Goal: Task Accomplishment & Management: Manage account settings

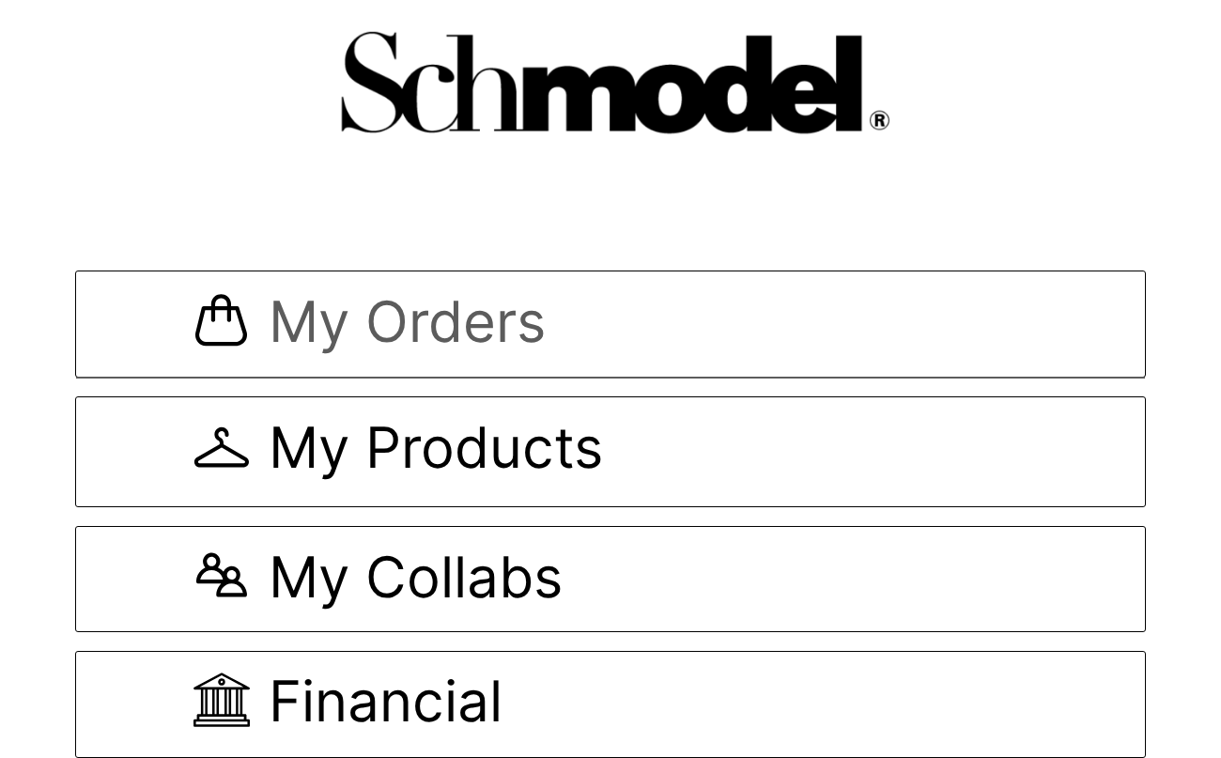
click at [340, 313] on span "My Orders" at bounding box center [407, 324] width 277 height 63
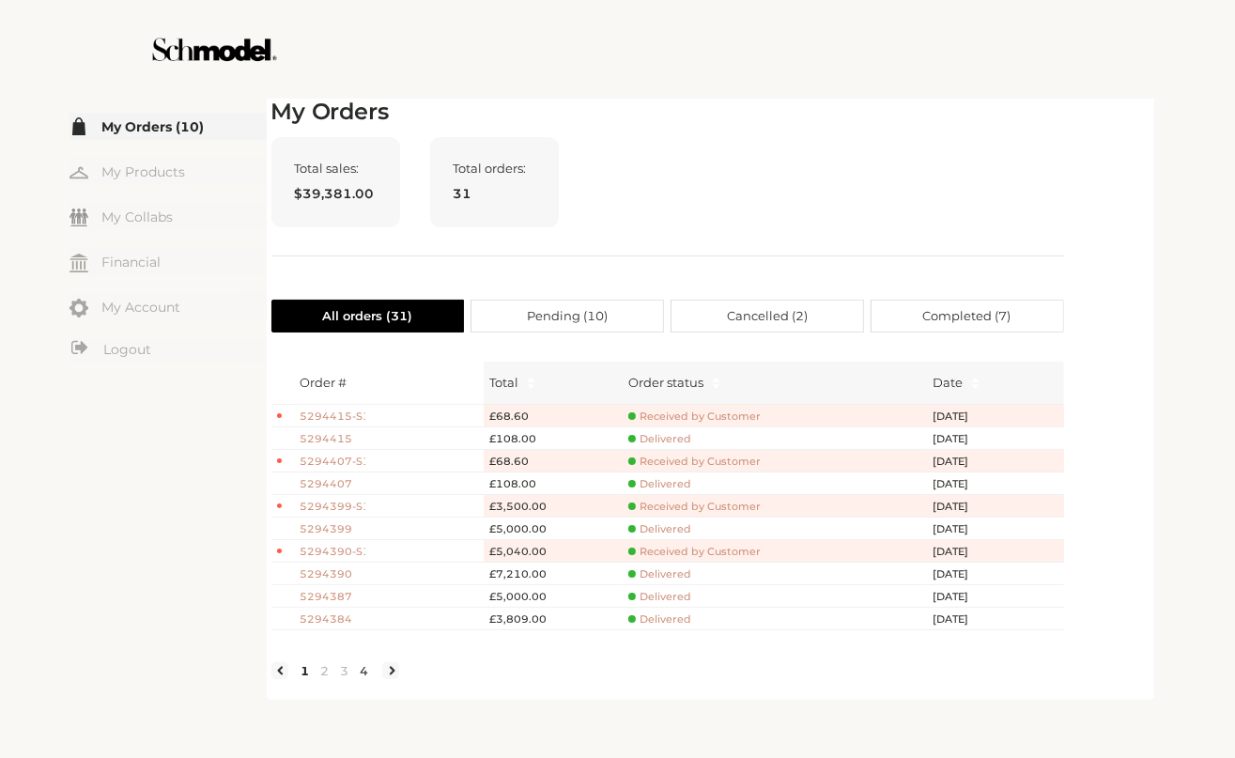
click at [367, 679] on link "4" at bounding box center [365, 670] width 20 height 17
click at [342, 679] on link "3" at bounding box center [345, 670] width 20 height 17
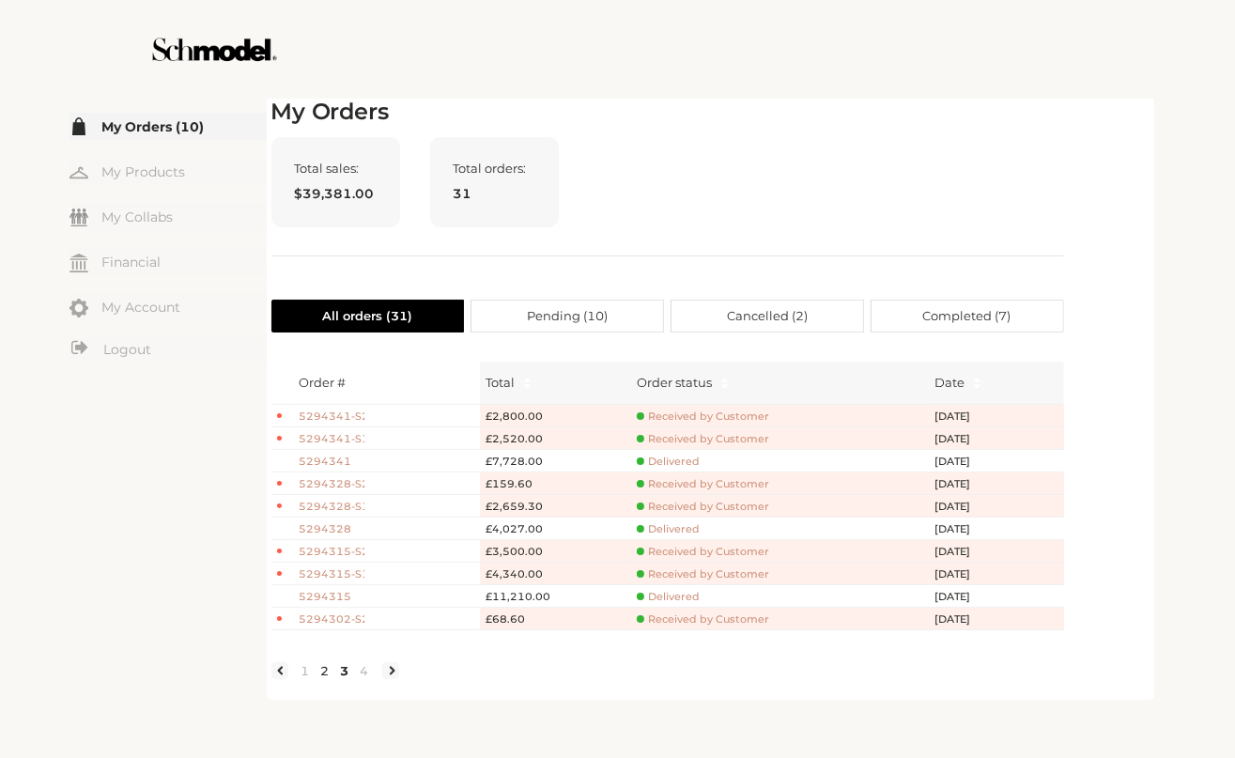
click at [323, 679] on link "2" at bounding box center [326, 670] width 20 height 17
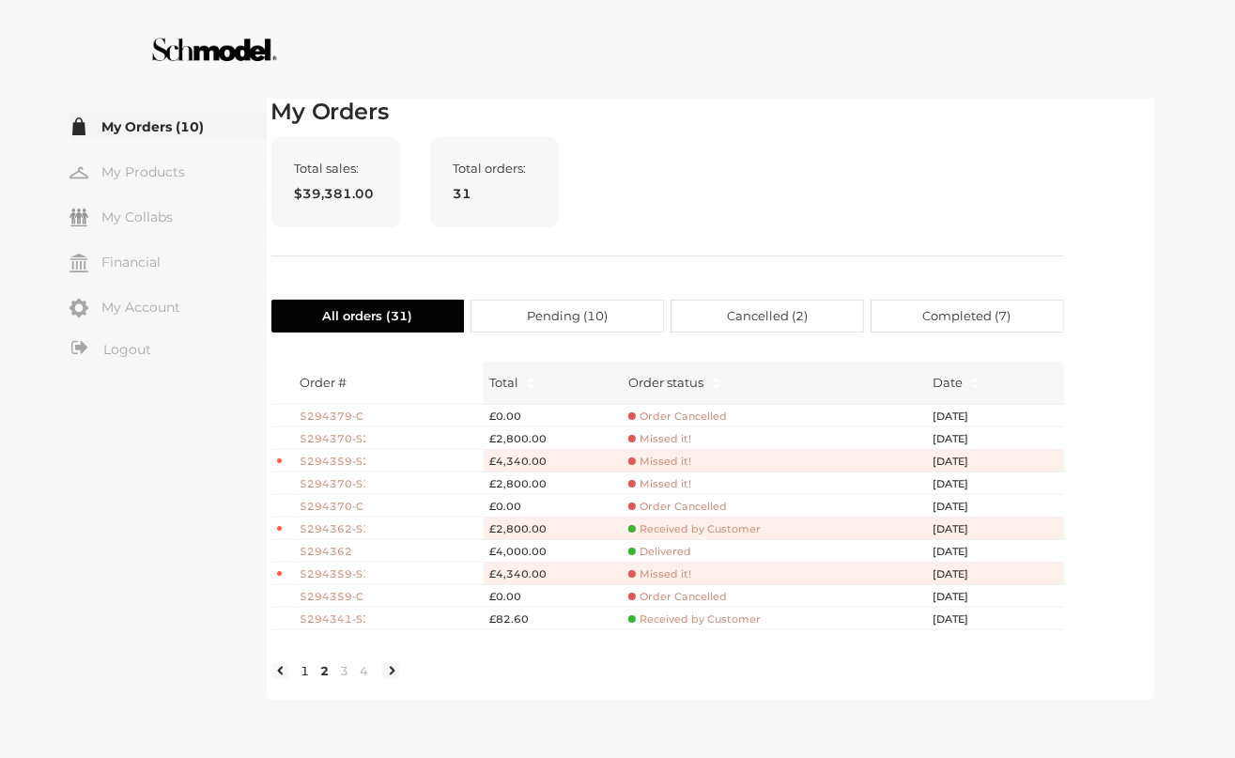
click at [304, 679] on link "1" at bounding box center [306, 670] width 20 height 17
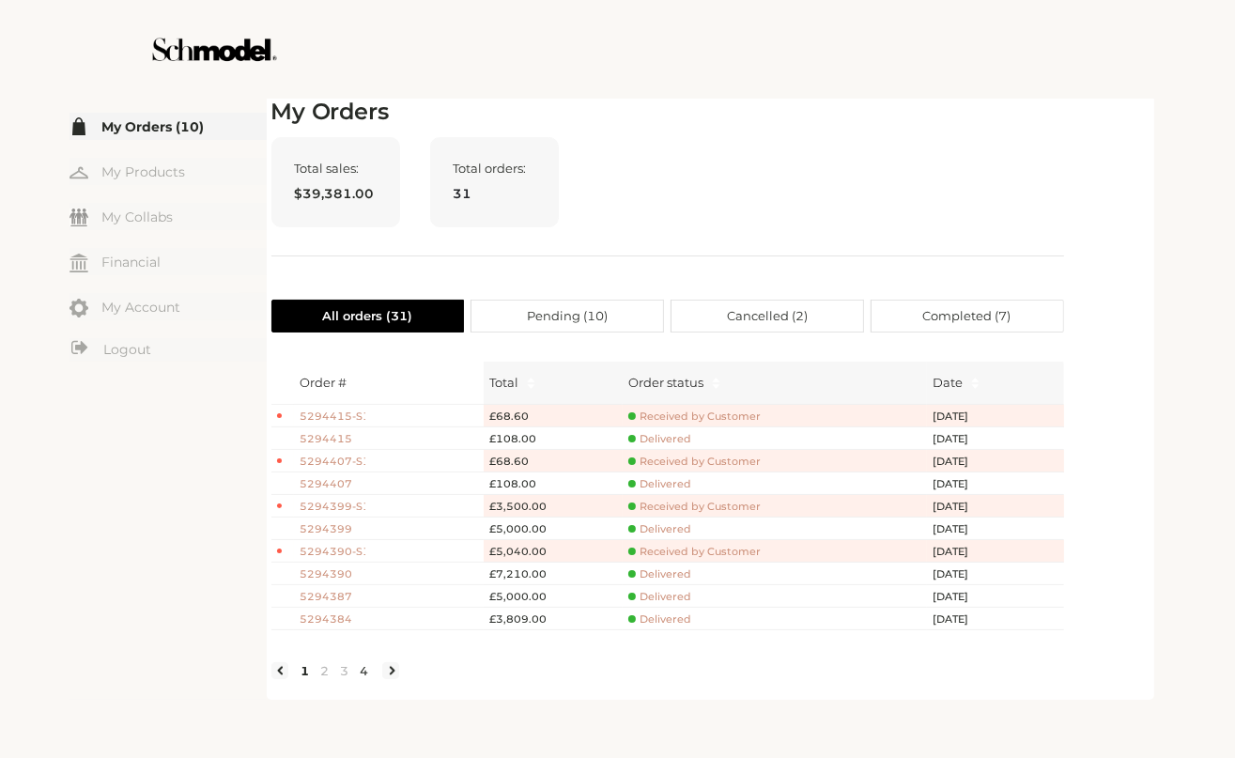
click at [369, 679] on link "4" at bounding box center [365, 670] width 20 height 17
click at [470, 686] on div "Order # Total Order status Date 5294302-S1 £3,500.00 Received by Customer Jul 2…" at bounding box center [667, 520] width 793 height 347
click at [928, 304] on span "Completed ( 7 )" at bounding box center [967, 316] width 88 height 31
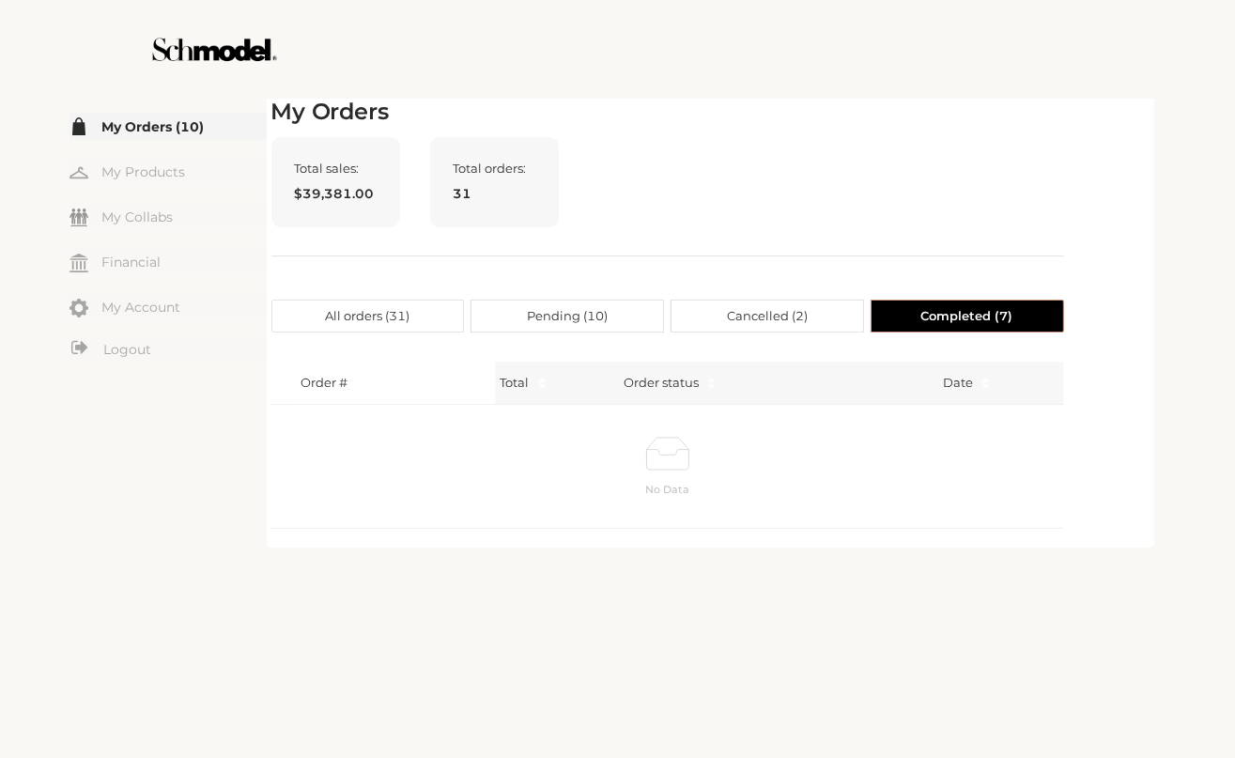
click at [560, 324] on span "Pending ( 10 )" at bounding box center [567, 316] width 81 height 31
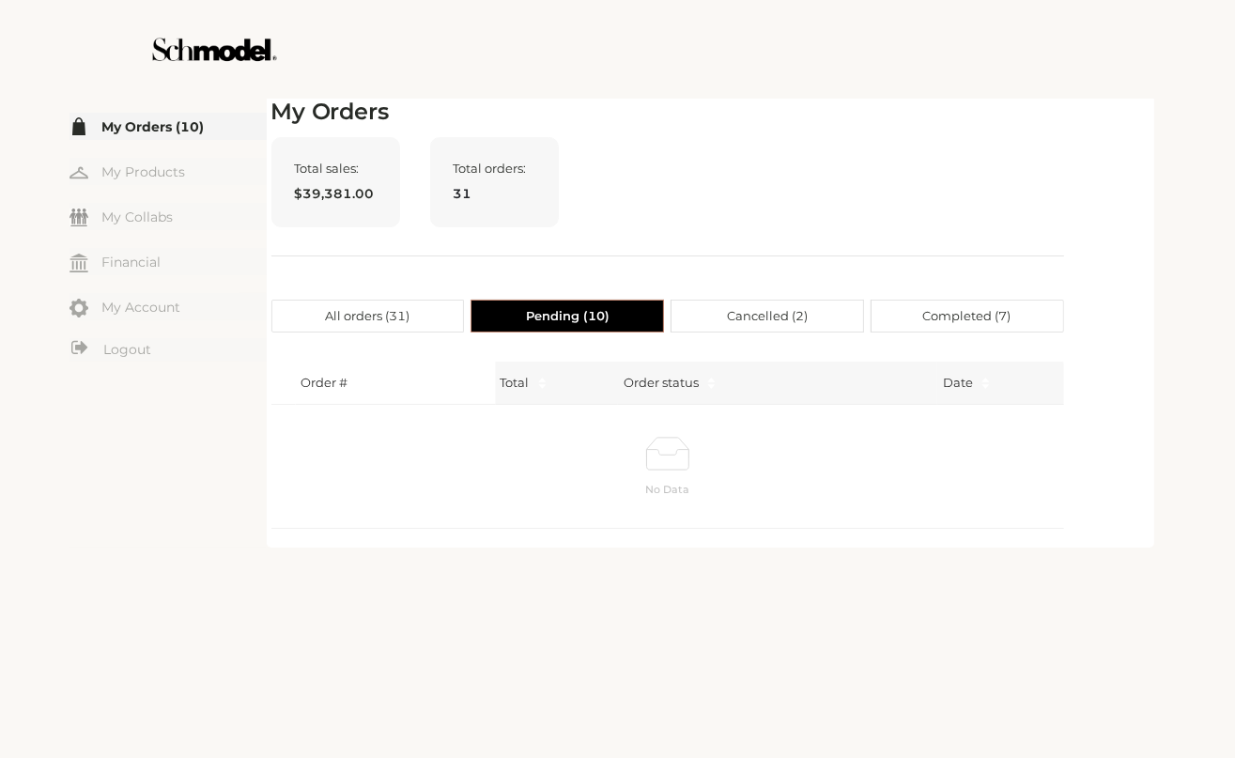
click at [761, 300] on label "Cancelled ( 2 )" at bounding box center [767, 316] width 193 height 33
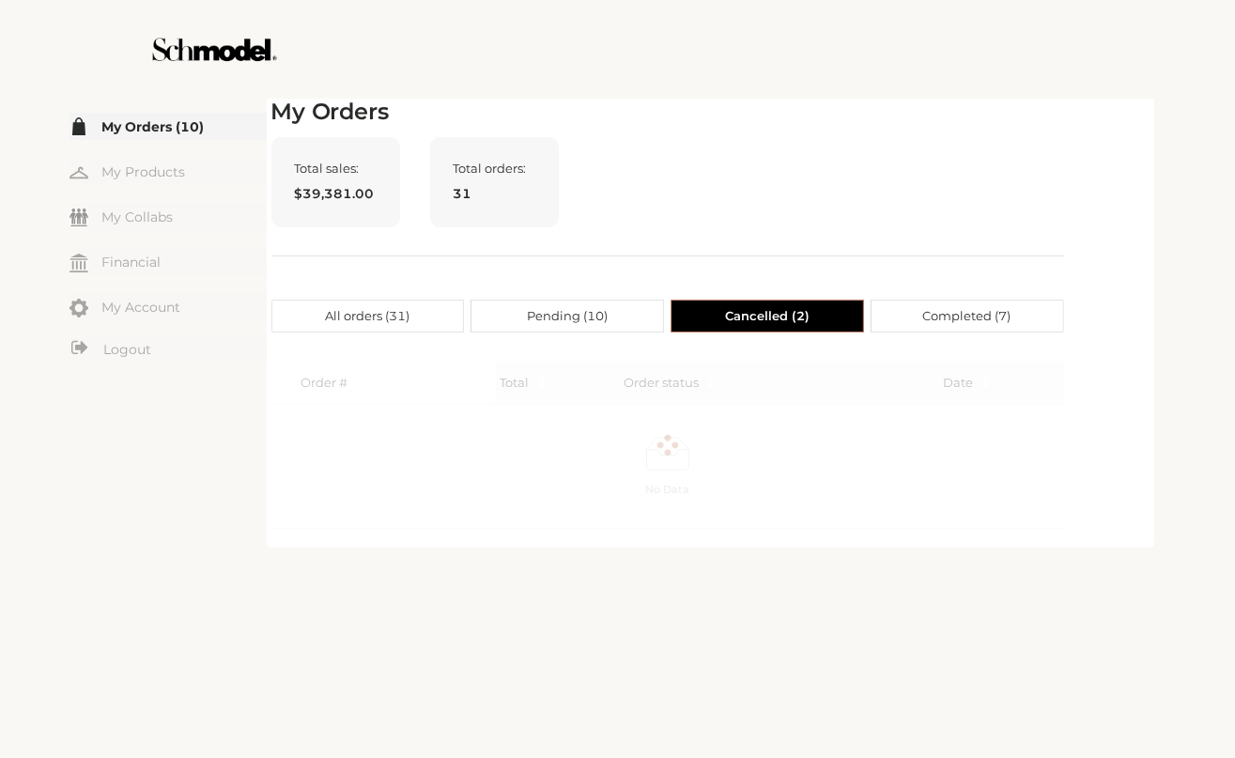
click at [770, 309] on span "Cancelled ( 2 )" at bounding box center [767, 316] width 85 height 31
click at [920, 286] on div "My Orders Total sales: $39,381.00 Total orders: 31 All orders ( 31 ) Pending ( …" at bounding box center [667, 321] width 793 height 444
click at [932, 307] on span "Completed ( 7 )" at bounding box center [967, 316] width 88 height 31
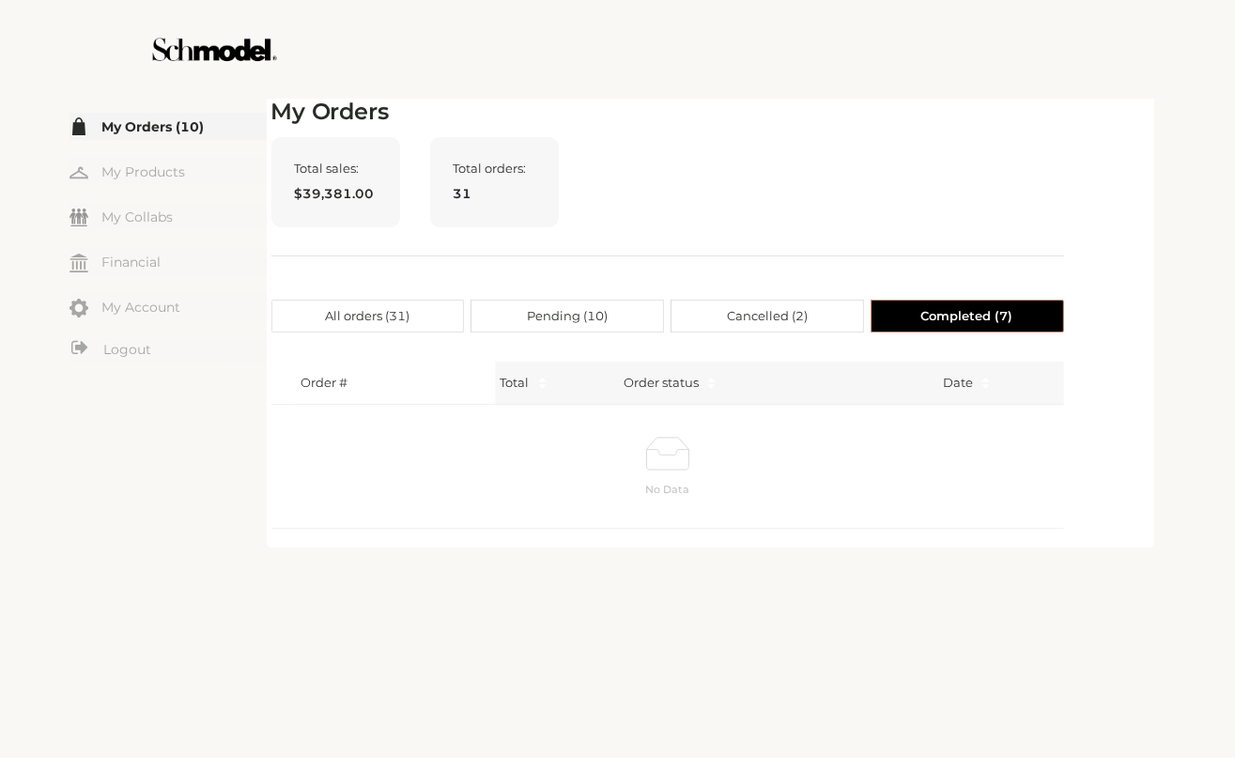
click at [440, 309] on label "All orders ( 31 )" at bounding box center [367, 316] width 193 height 33
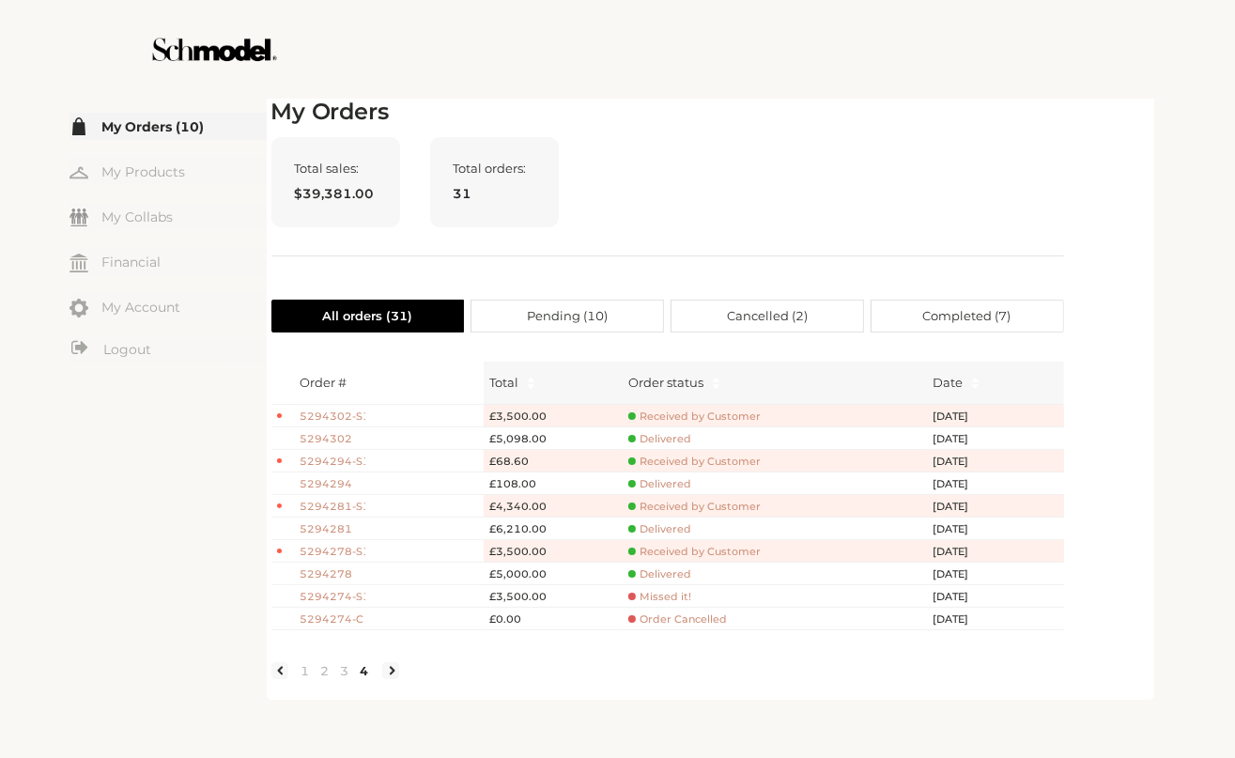
click at [172, 444] on div "☰ My Orders (10) My Products My Collabs Dashboard Financial My Account Logout I…" at bounding box center [167, 397] width 197 height 606
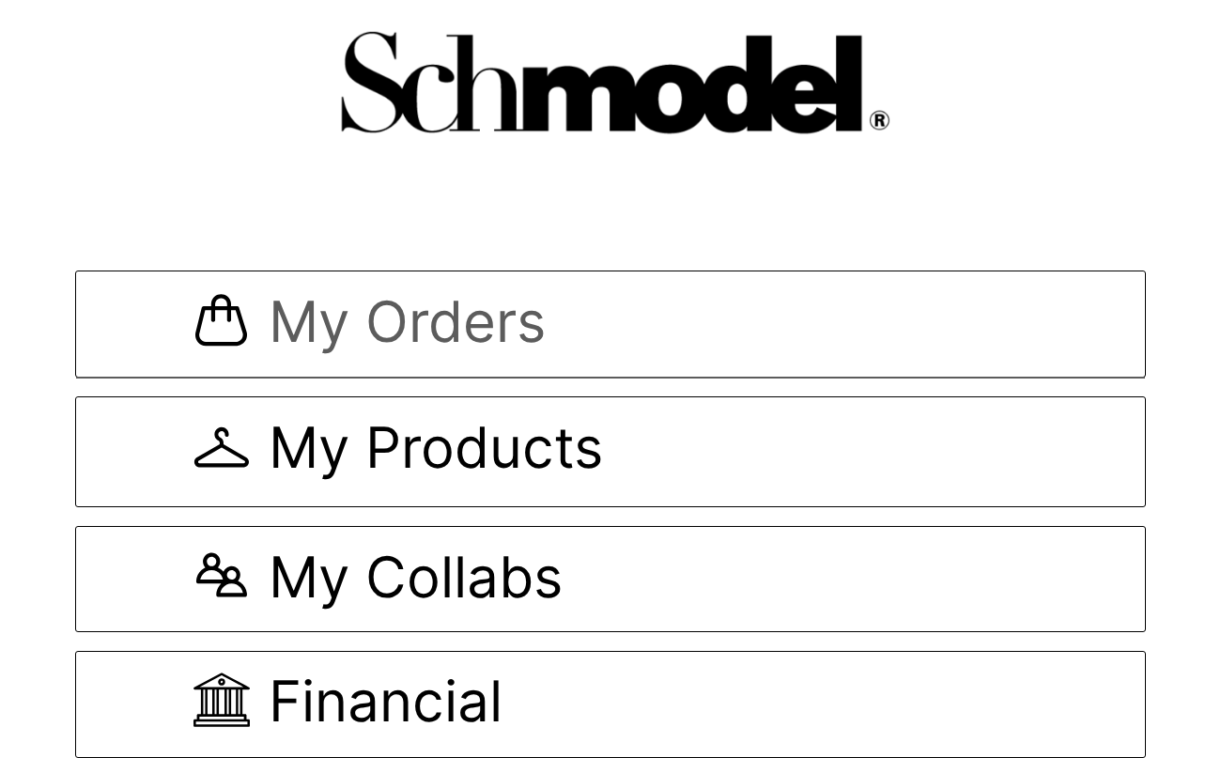
click at [358, 316] on span "My Orders" at bounding box center [407, 324] width 277 height 63
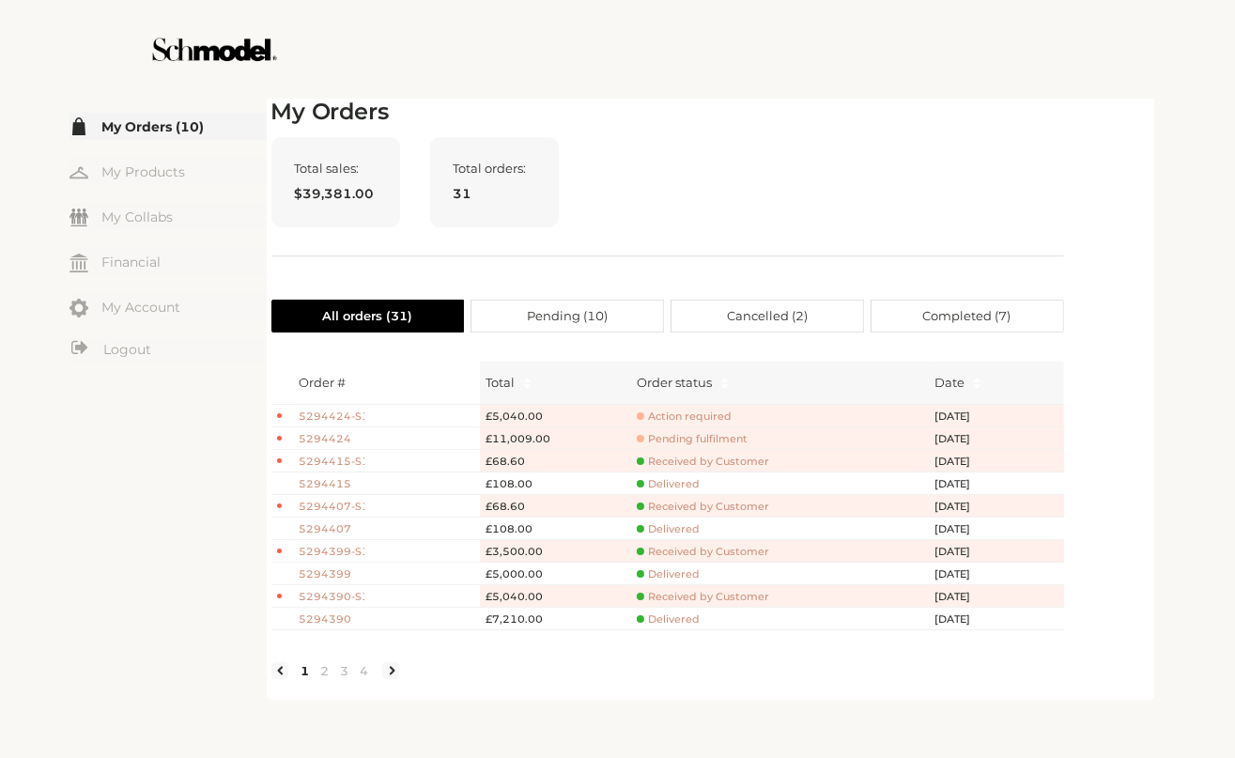
click at [340, 410] on span "5294424-S1" at bounding box center [333, 417] width 66 height 16
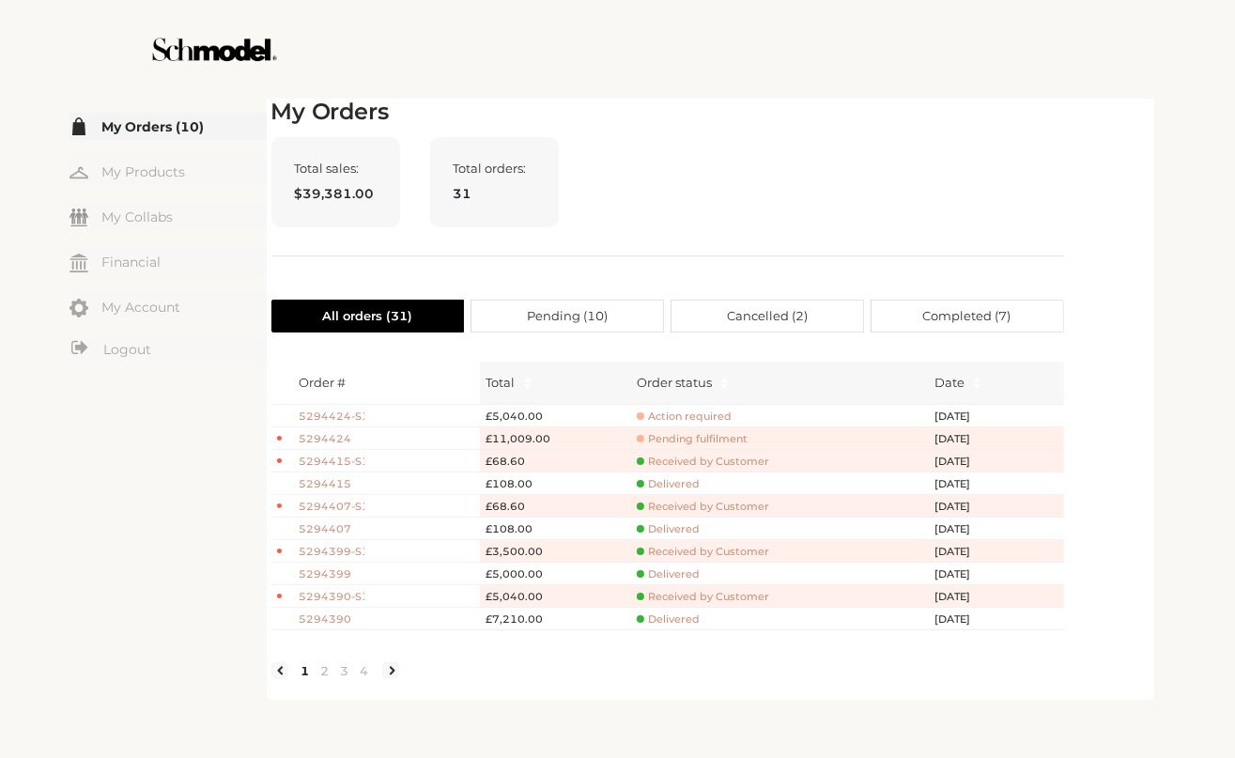
click at [312, 436] on span "5294424" at bounding box center [333, 439] width 66 height 16
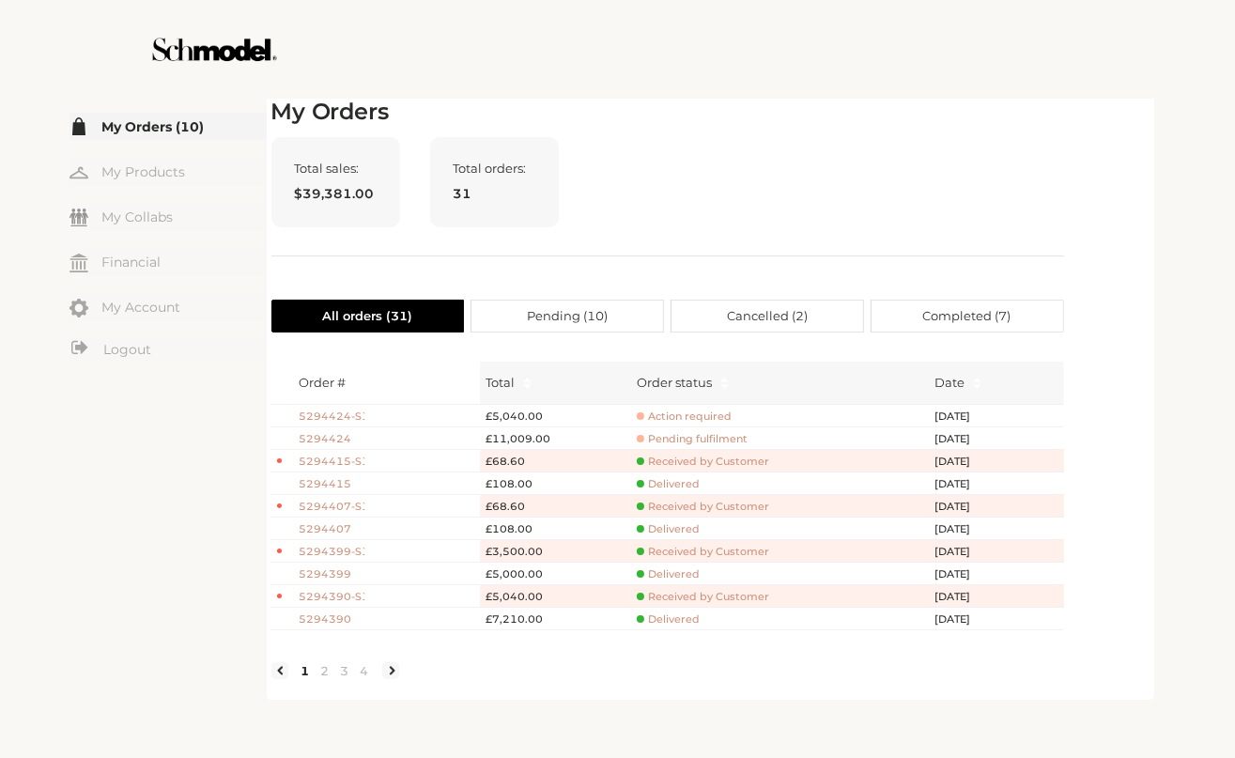
click at [710, 411] on span "Action required" at bounding box center [684, 416] width 95 height 14
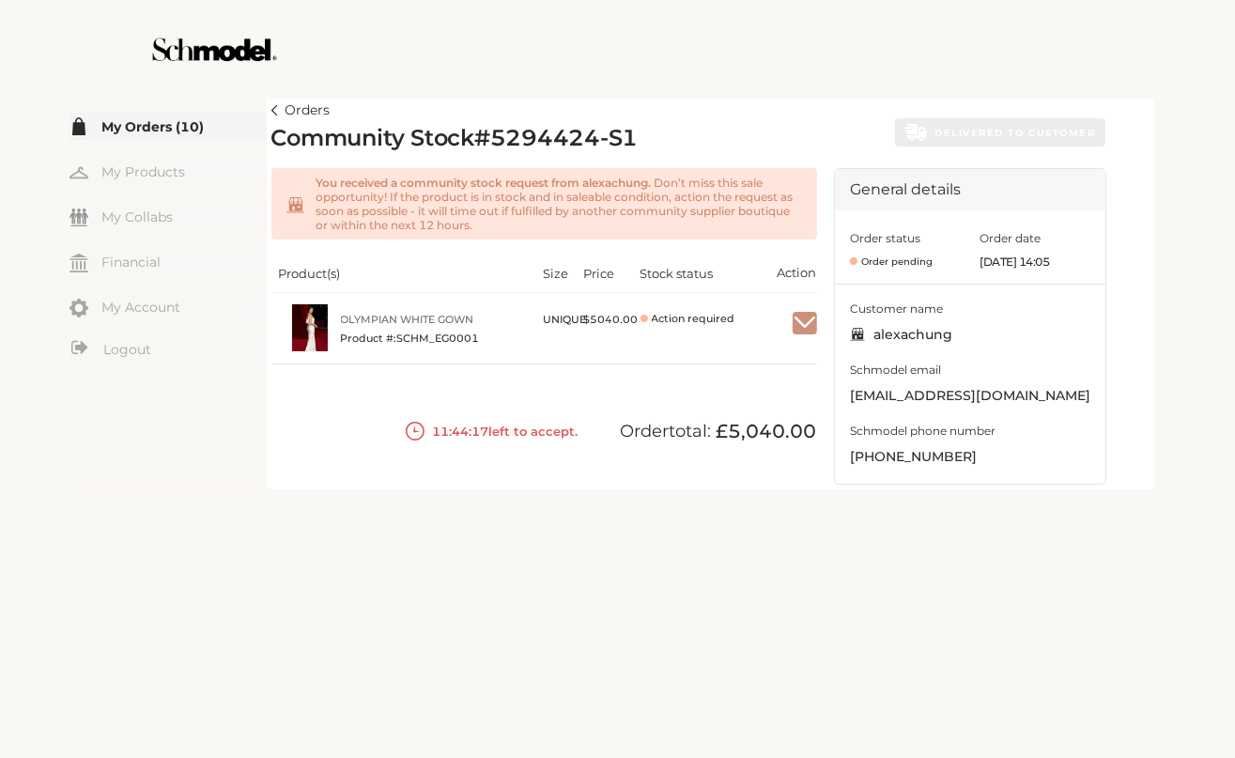
click at [803, 315] on img "button" at bounding box center [805, 323] width 24 height 17
click at [774, 372] on span "Accept" at bounding box center [774, 367] width 83 height 28
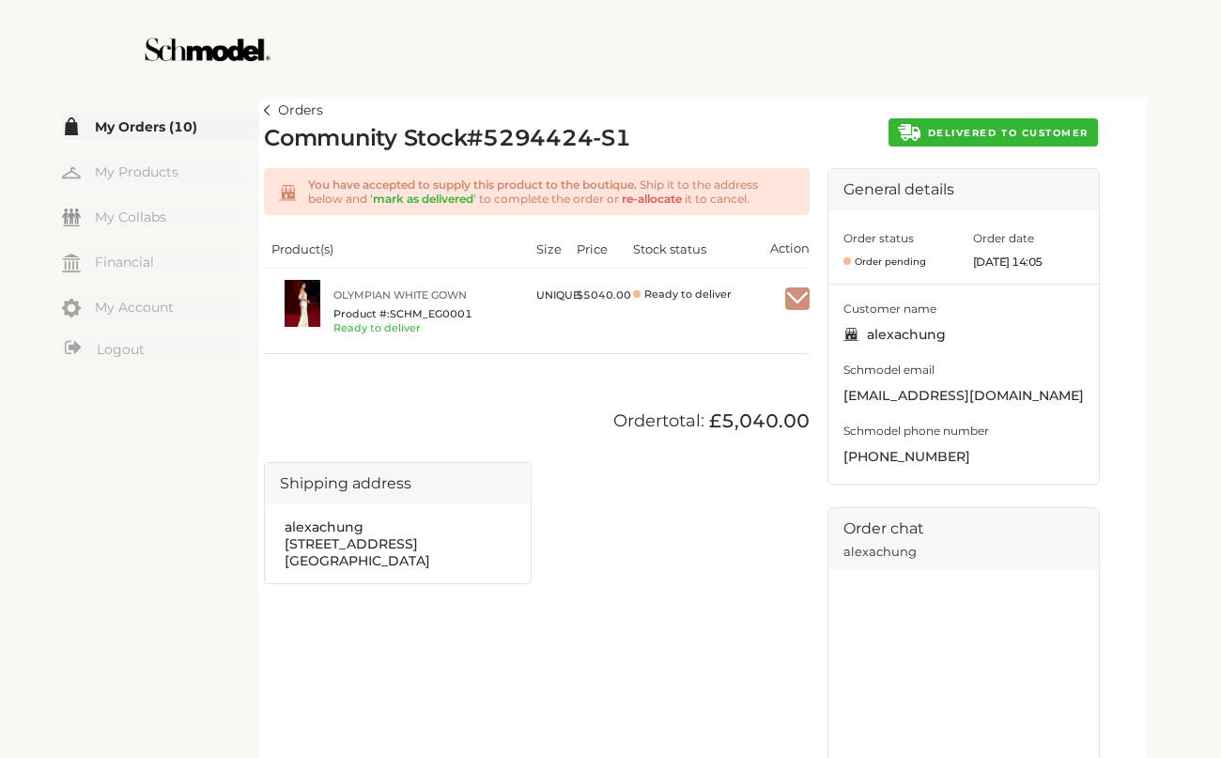
click at [974, 124] on button "DELIVERED TO CUSTOMER" at bounding box center [992, 132] width 209 height 28
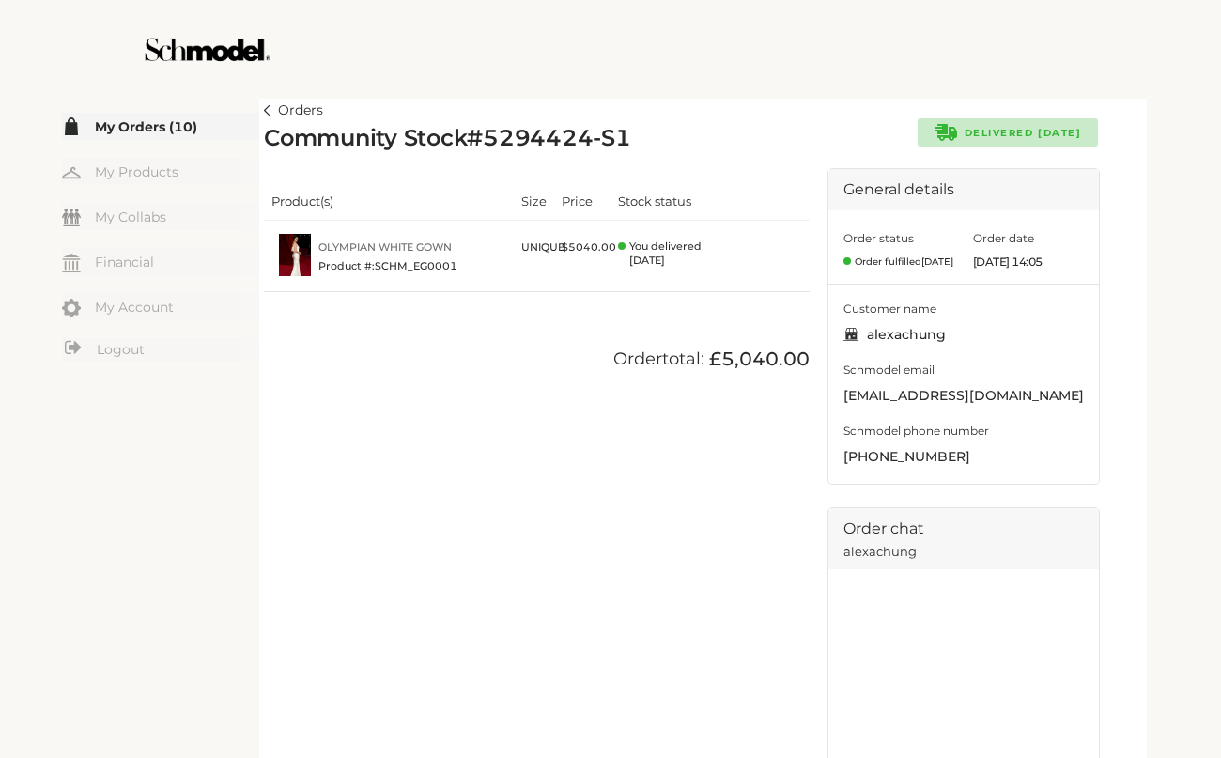
click at [272, 102] on link "Orders" at bounding box center [293, 111] width 59 height 23
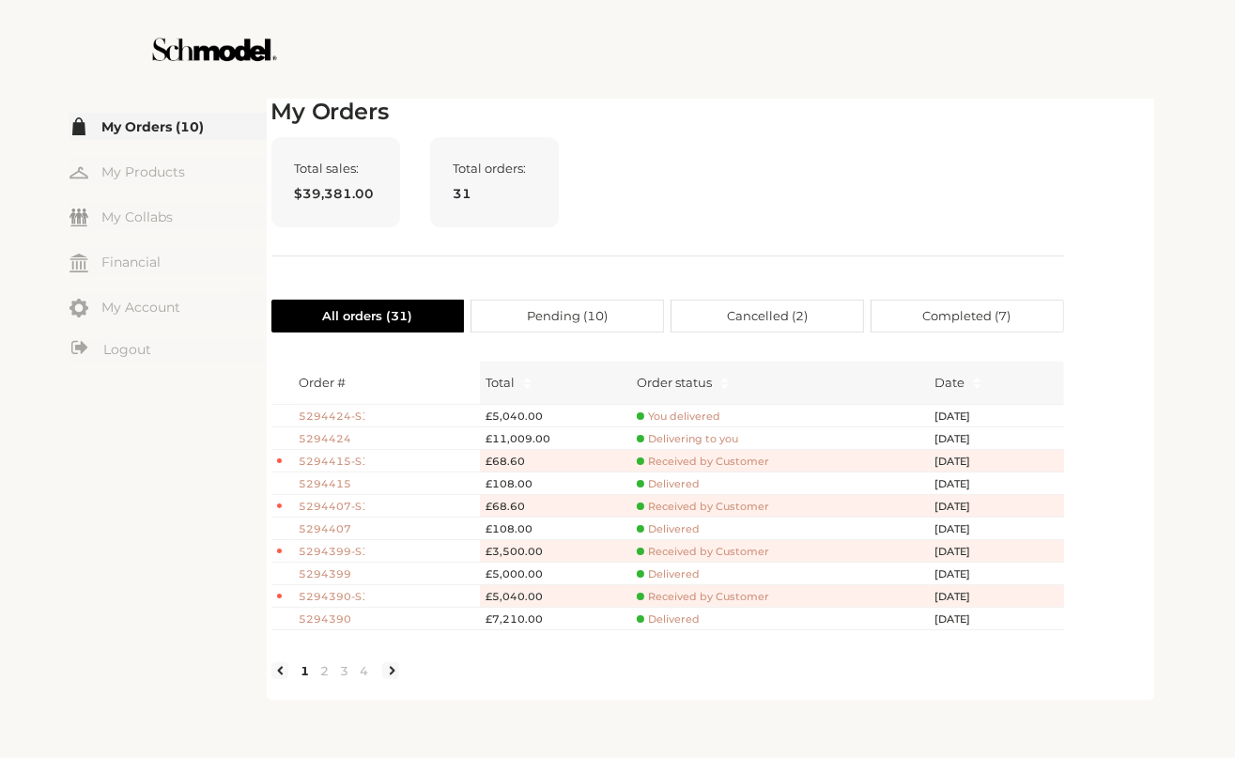
click at [681, 433] on span "Delivering to you" at bounding box center [687, 439] width 101 height 14
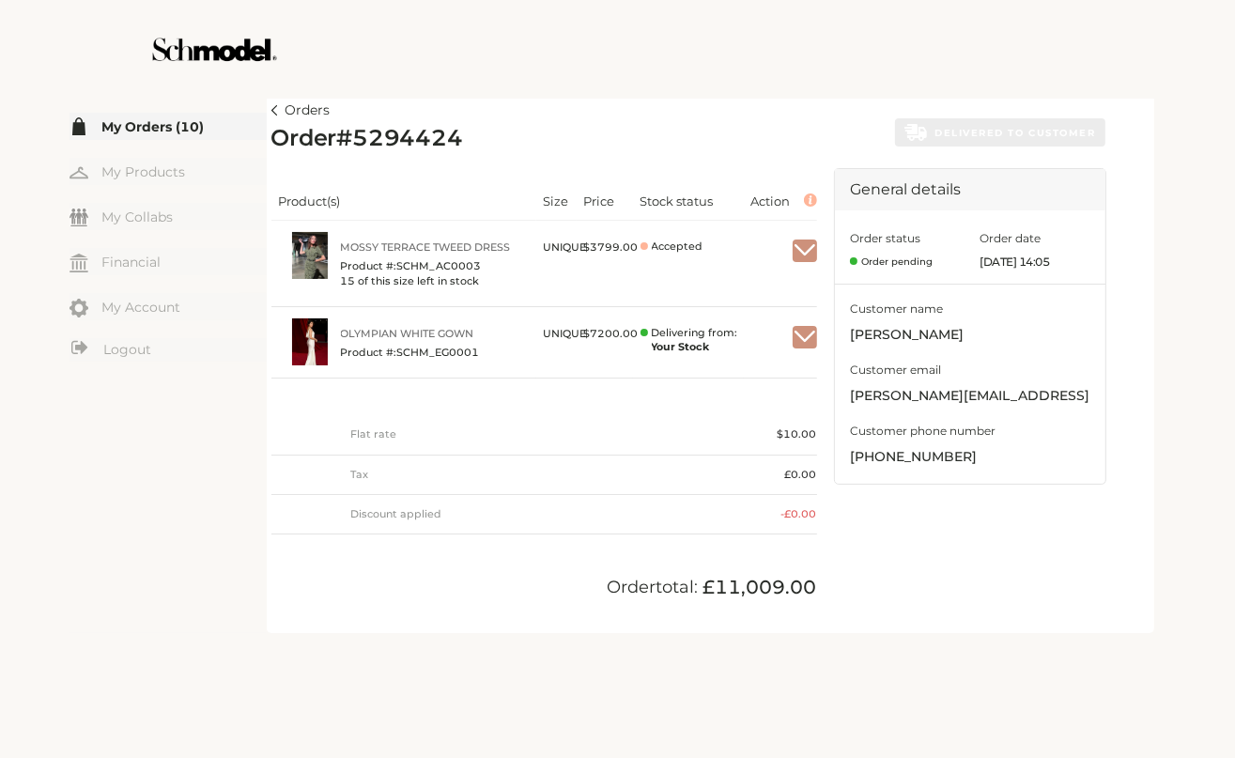
click at [806, 336] on img "button" at bounding box center [805, 337] width 24 height 17
click at [778, 381] on span "Mark as received" at bounding box center [747, 383] width 136 height 33
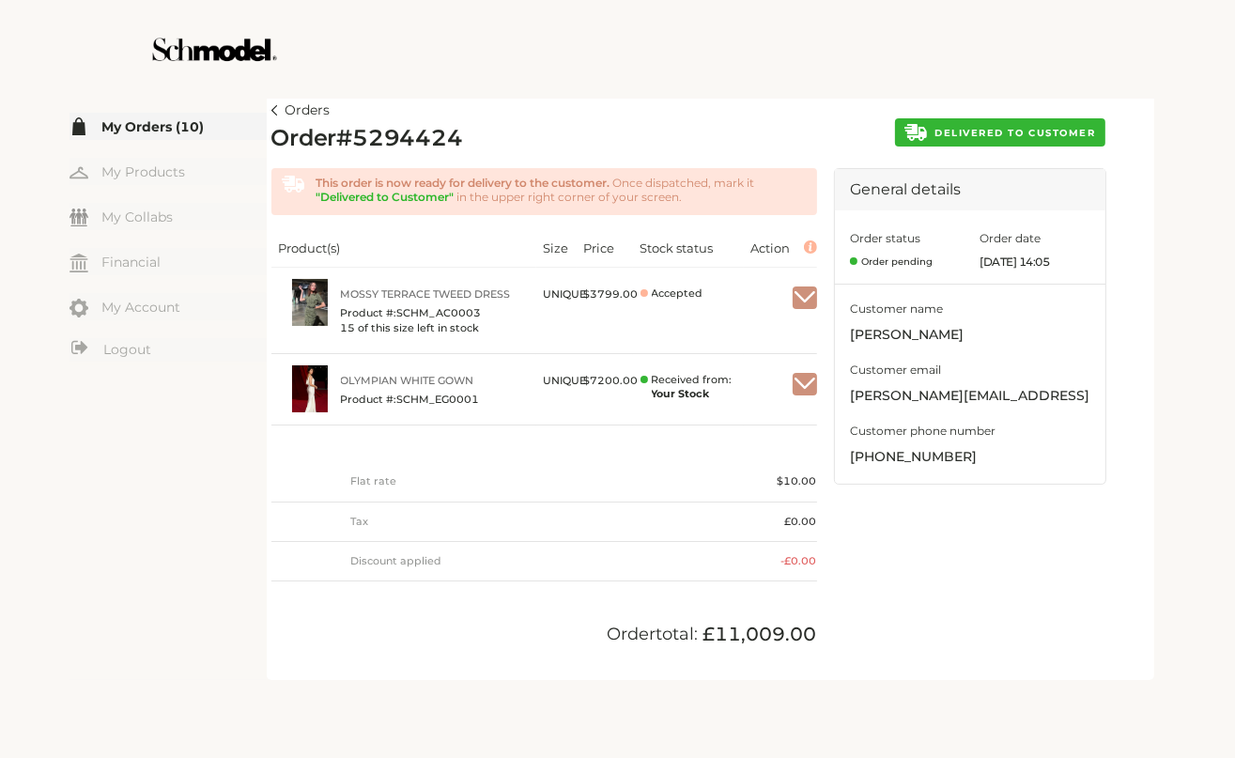
click at [986, 133] on span "DELIVERED TO CUSTOMER" at bounding box center [1014, 133] width 161 height 12
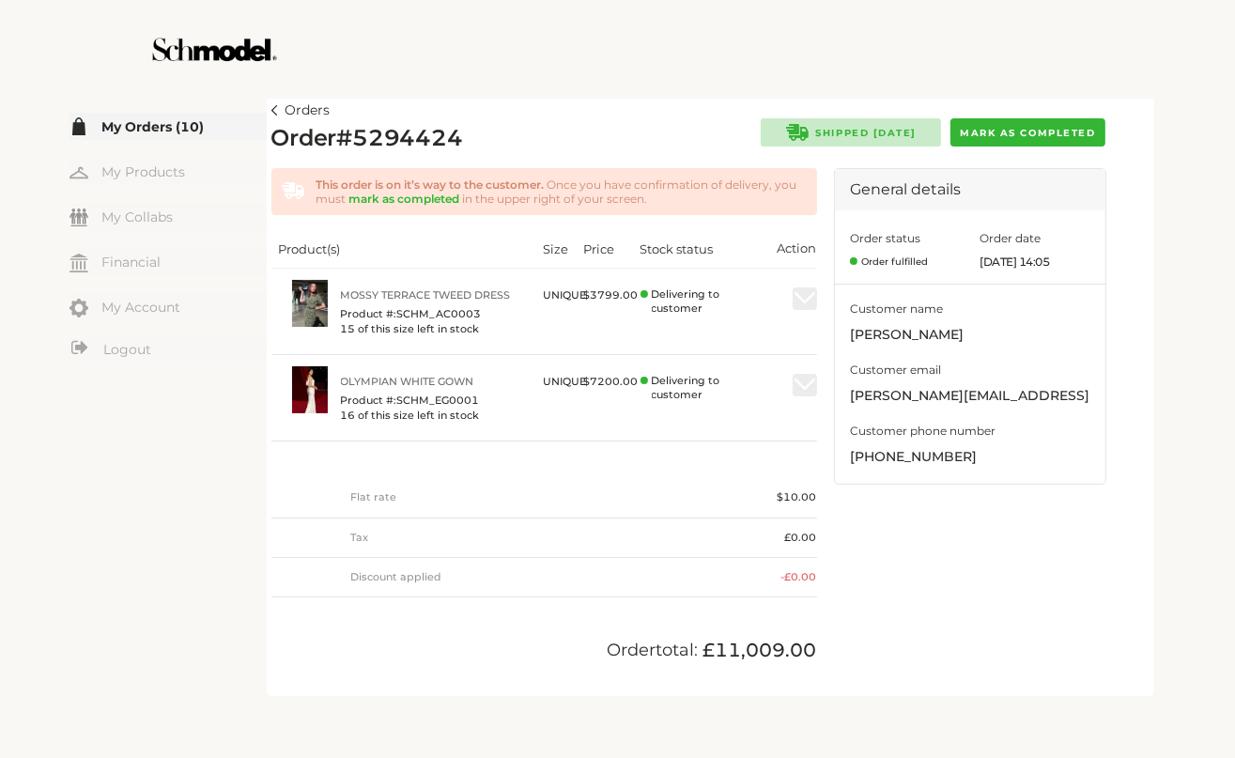
click at [1026, 132] on span "Mark as completed" at bounding box center [1027, 133] width 135 height 12
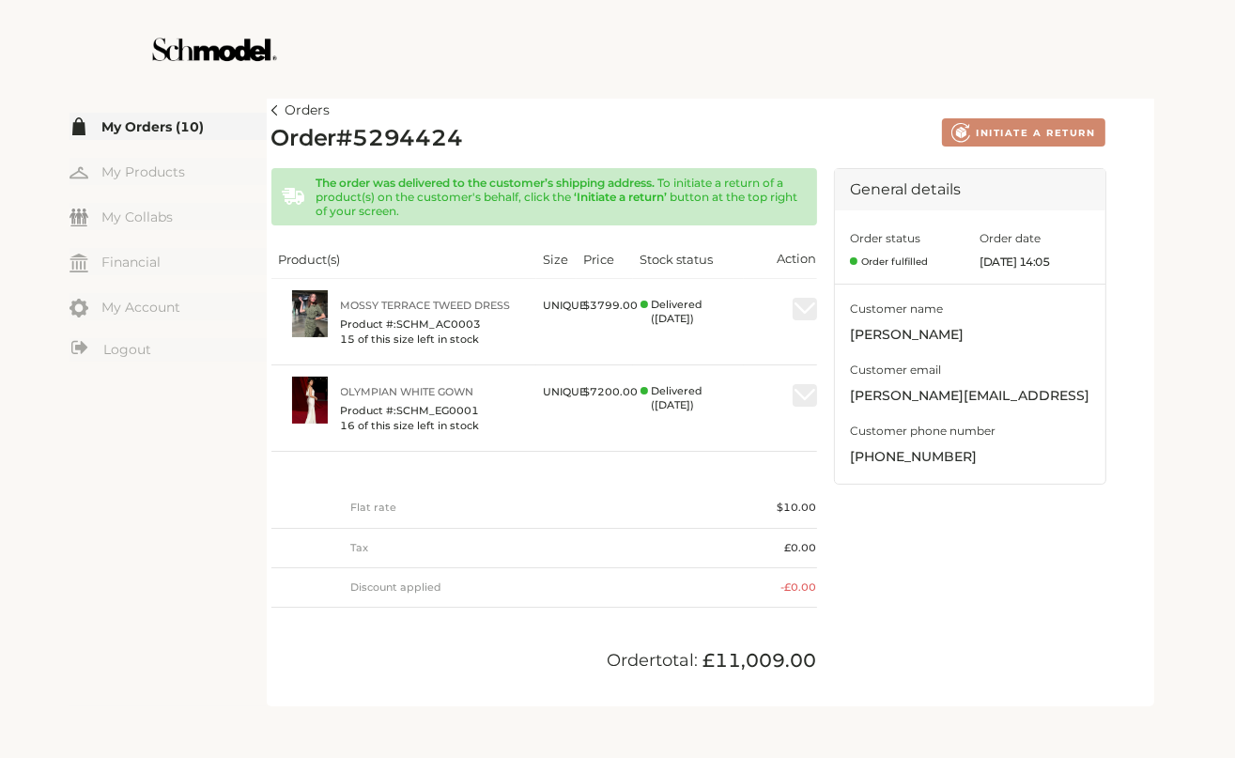
click at [278, 110] on link "Orders" at bounding box center [300, 111] width 59 height 23
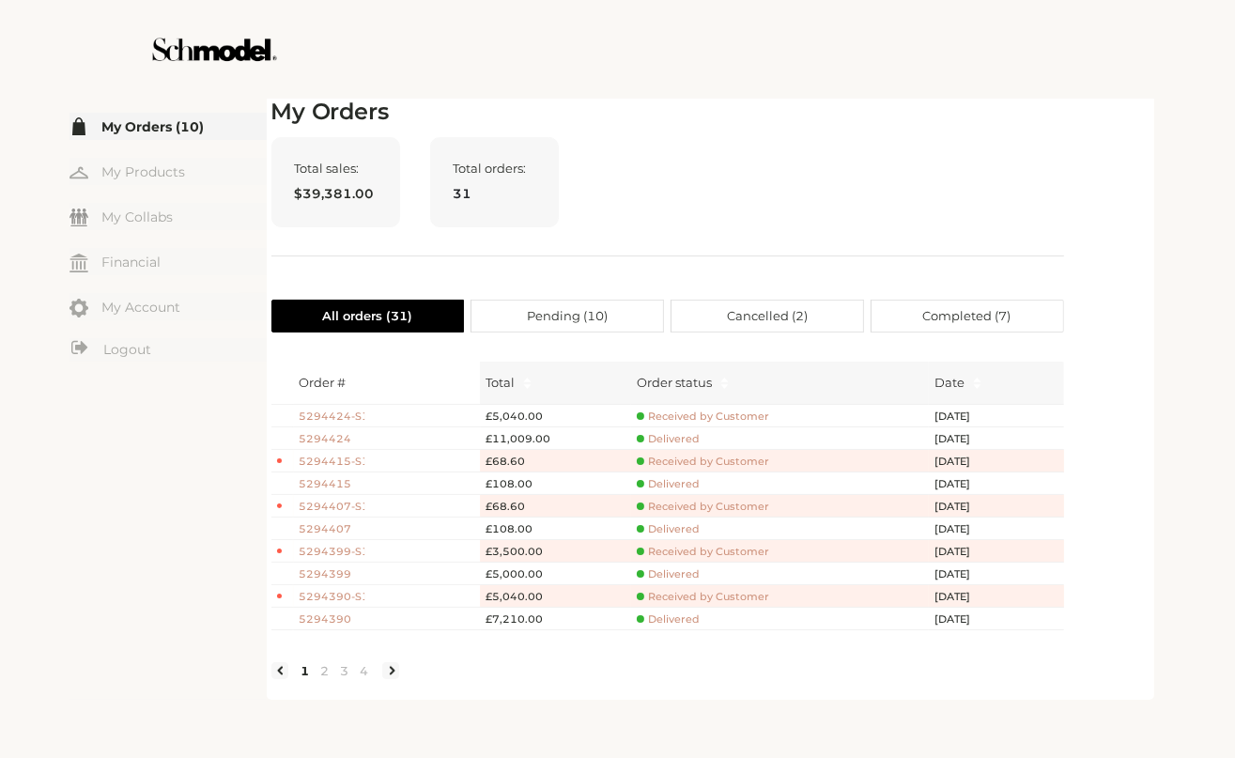
click at [334, 436] on span "5294424" at bounding box center [333, 439] width 66 height 16
click at [367, 679] on link "4" at bounding box center [365, 670] width 20 height 17
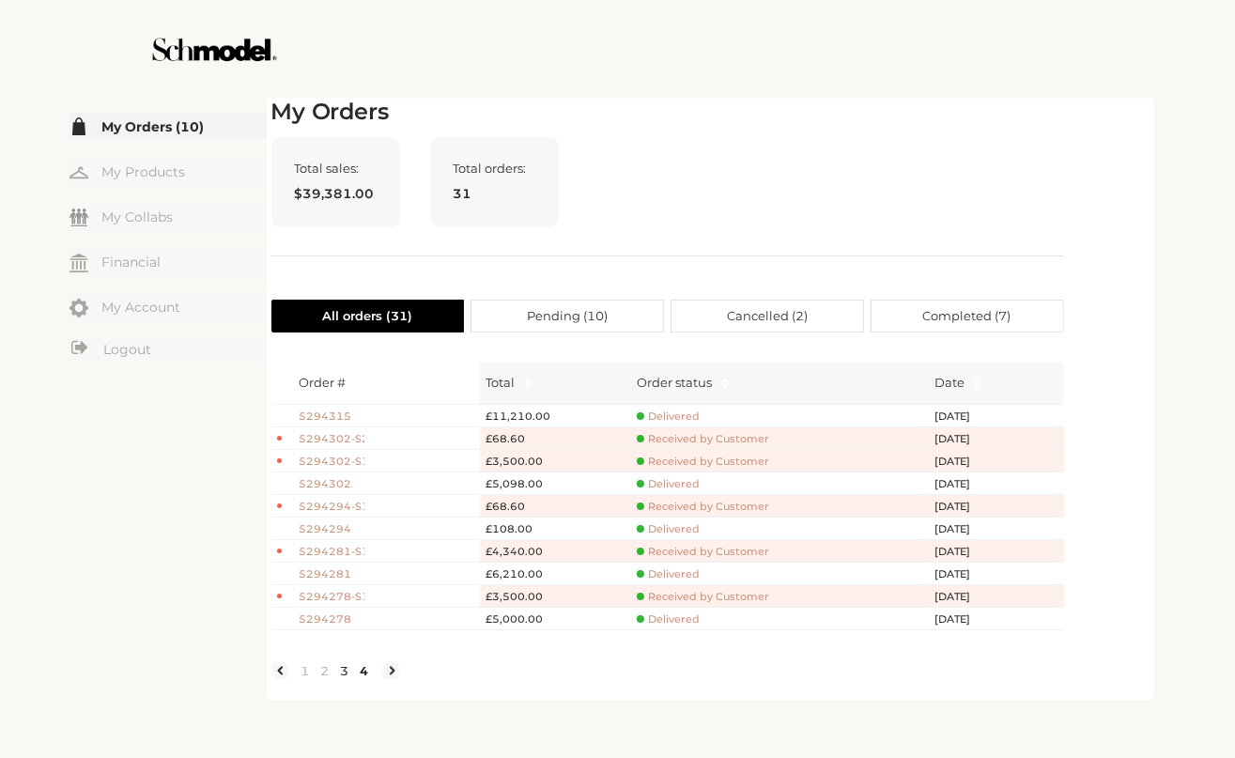
click at [346, 679] on link "3" at bounding box center [345, 670] width 20 height 17
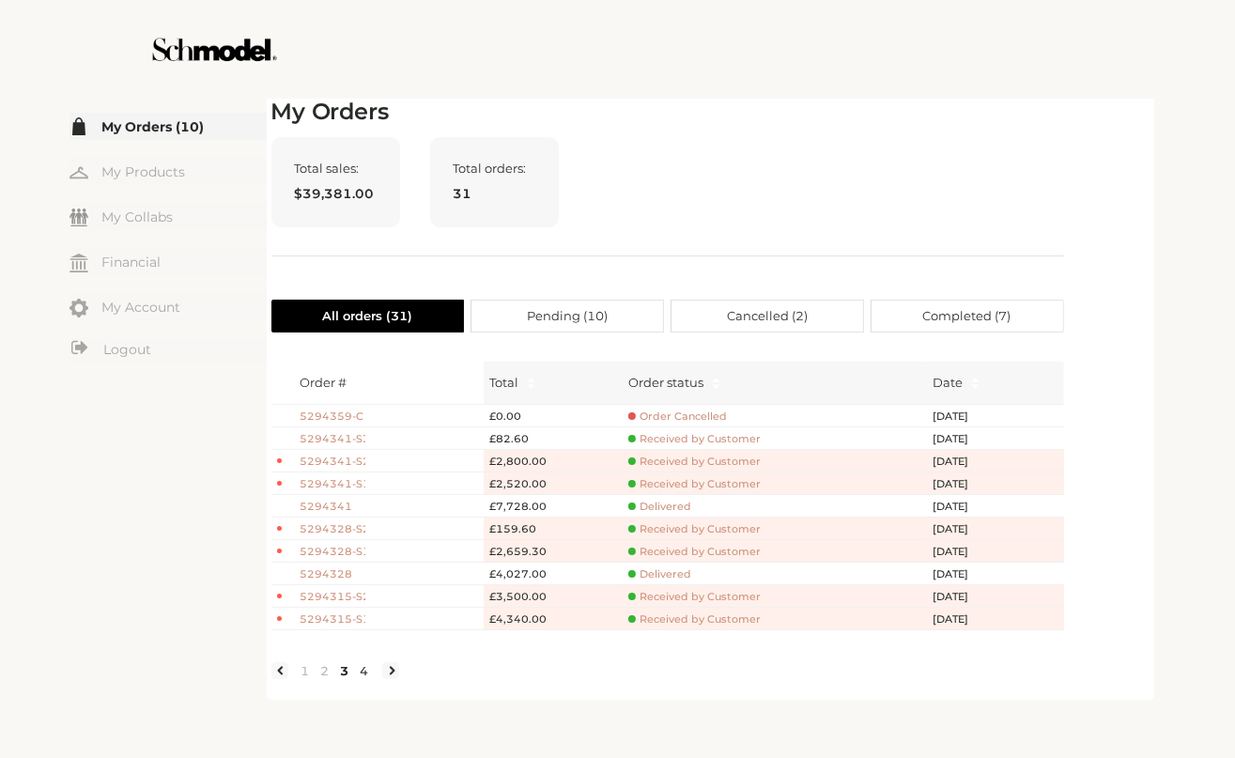
click at [357, 679] on link "4" at bounding box center [365, 670] width 20 height 17
